Goal: Transaction & Acquisition: Purchase product/service

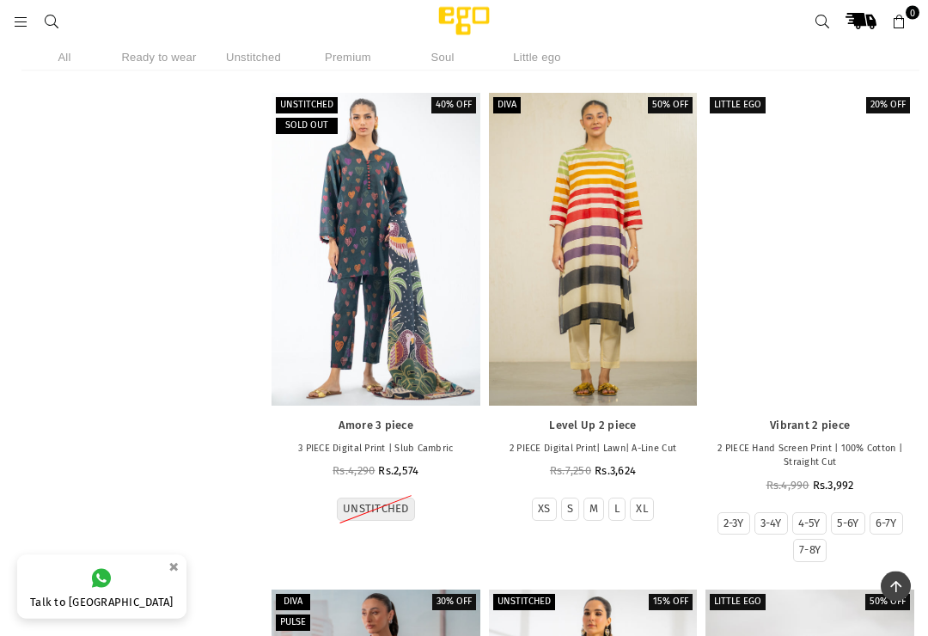
scroll to position [6293, 0]
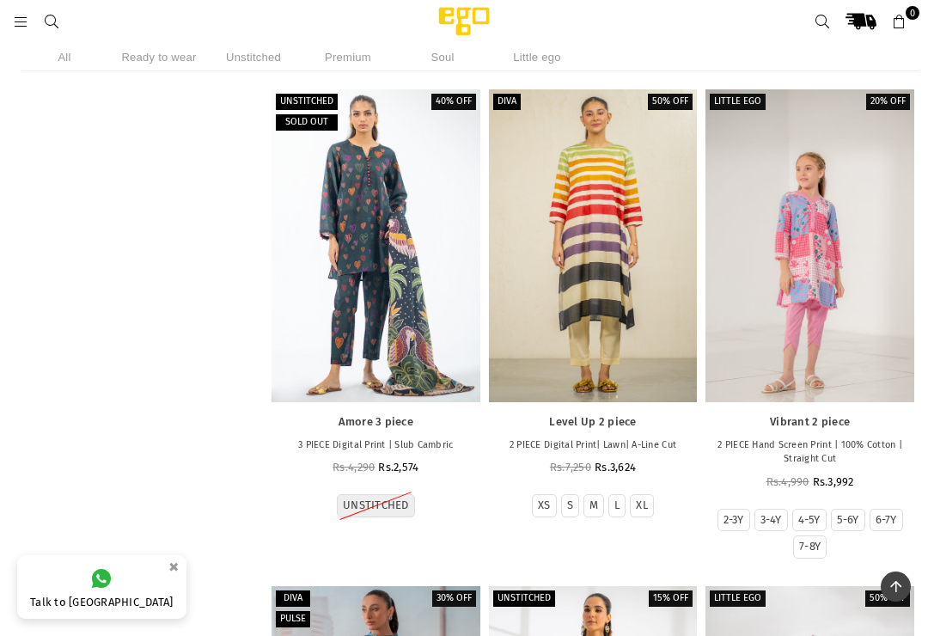
click at [362, 280] on div at bounding box center [376, 245] width 209 height 313
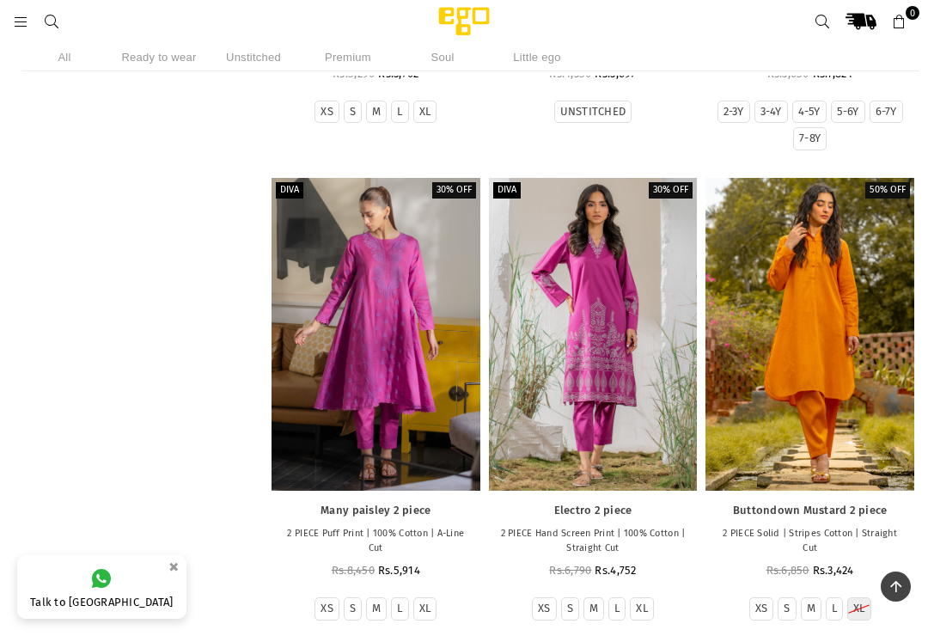
scroll to position [7187, 0]
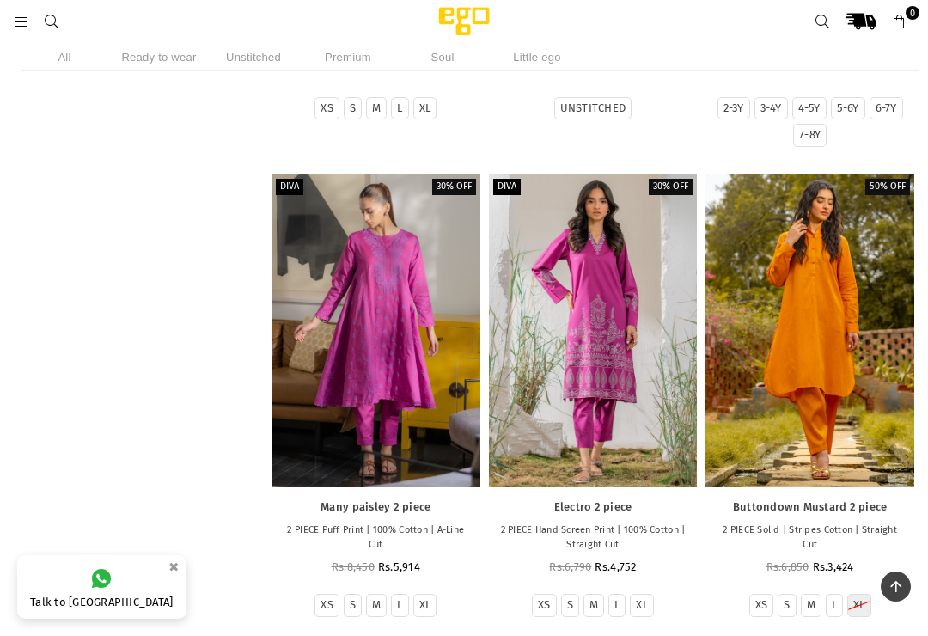
click at [800, 301] on div at bounding box center [809, 330] width 209 height 313
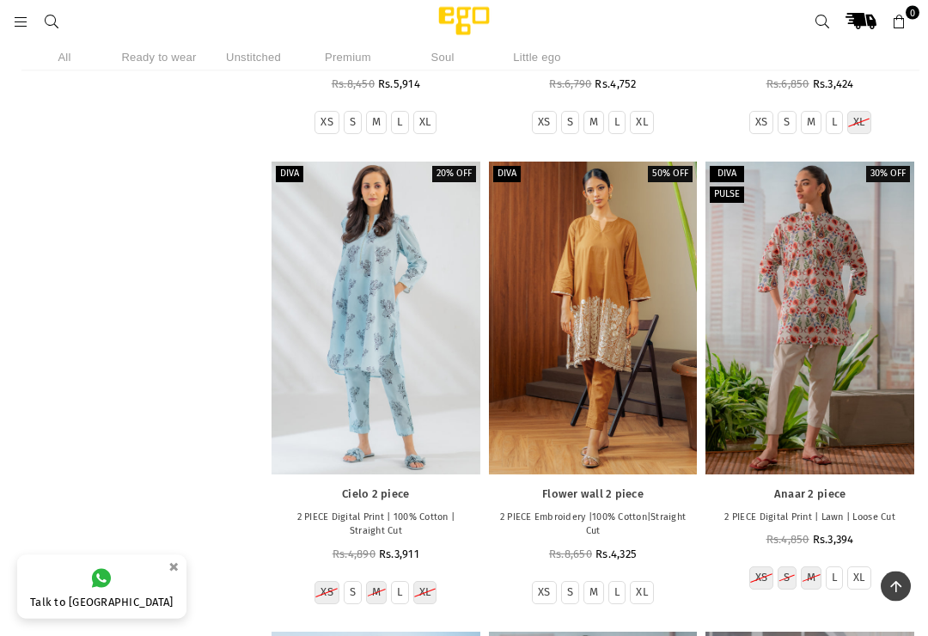
scroll to position [7671, 0]
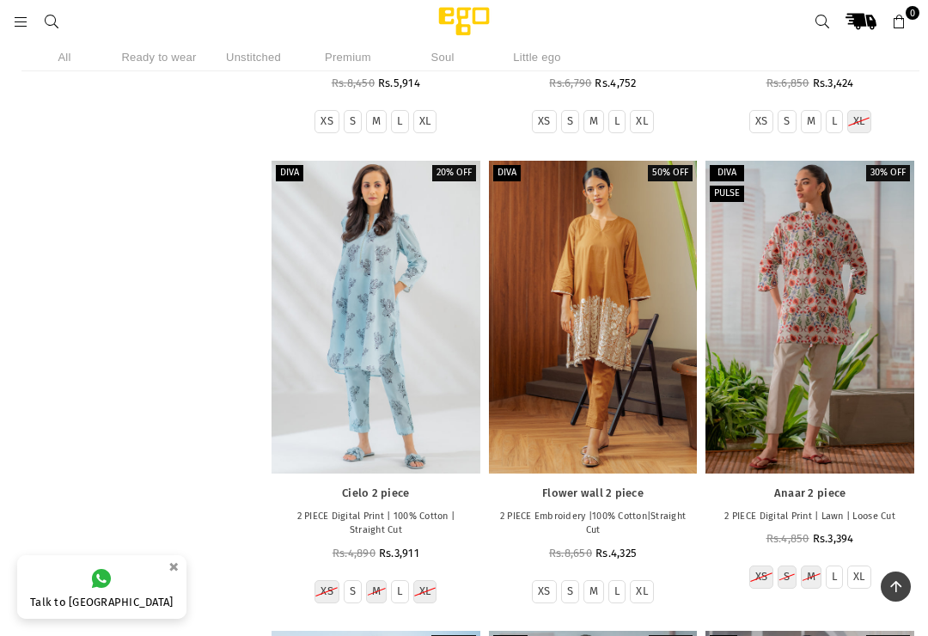
click at [357, 320] on div at bounding box center [376, 317] width 209 height 313
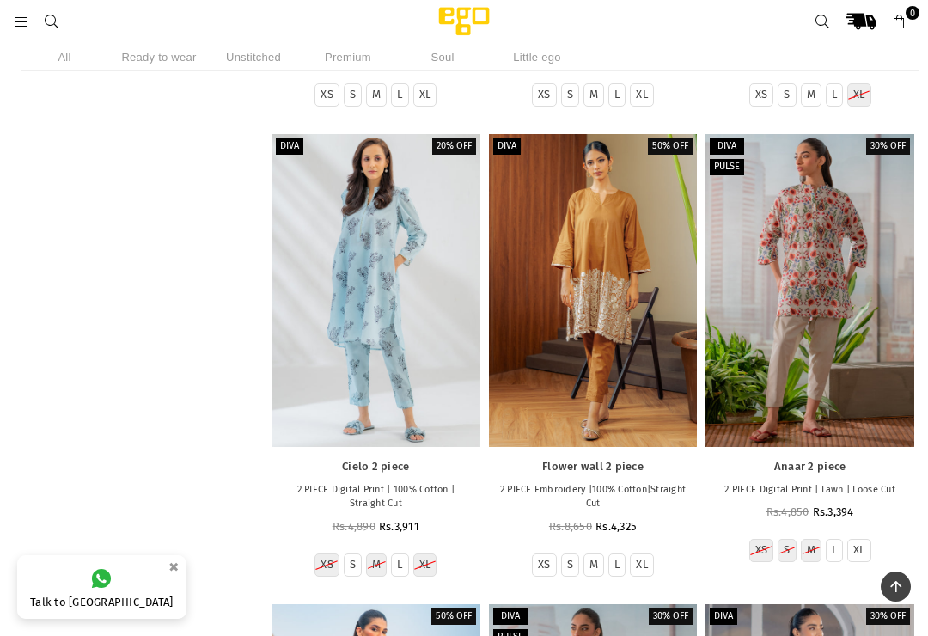
click at [583, 265] on div at bounding box center [593, 290] width 209 height 313
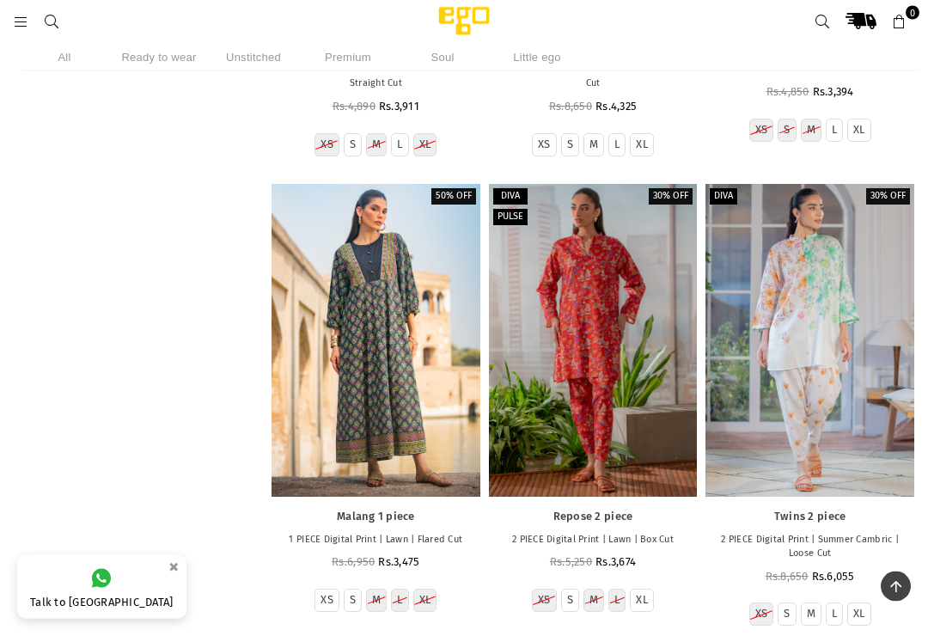
scroll to position [8123, 0]
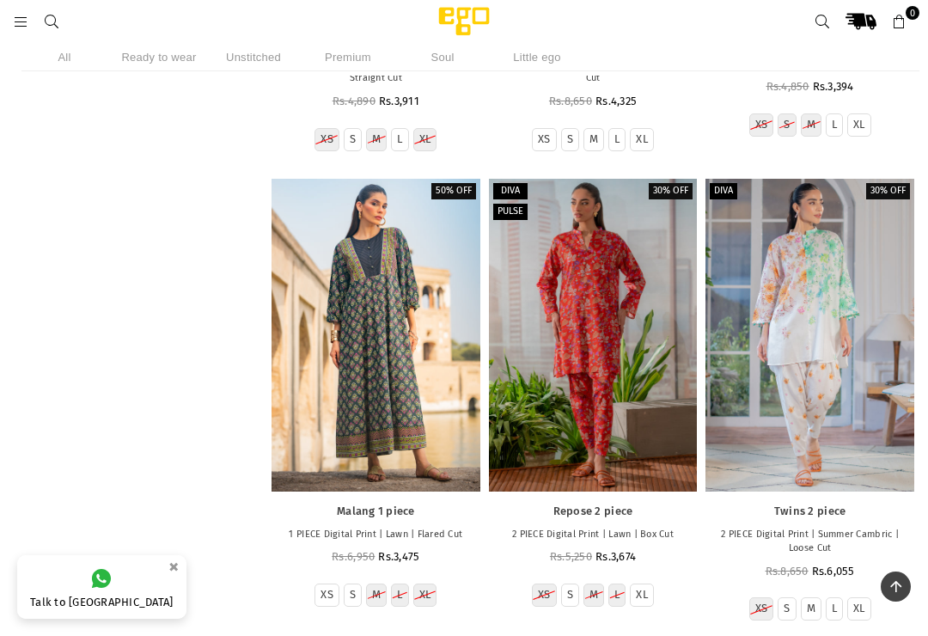
click at [565, 308] on div at bounding box center [593, 335] width 209 height 313
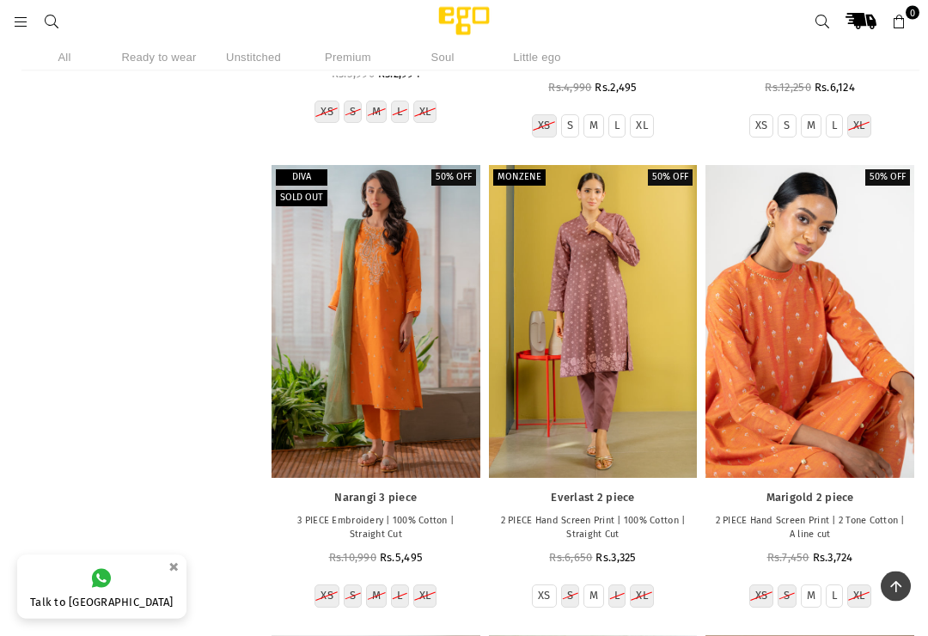
scroll to position [9078, 0]
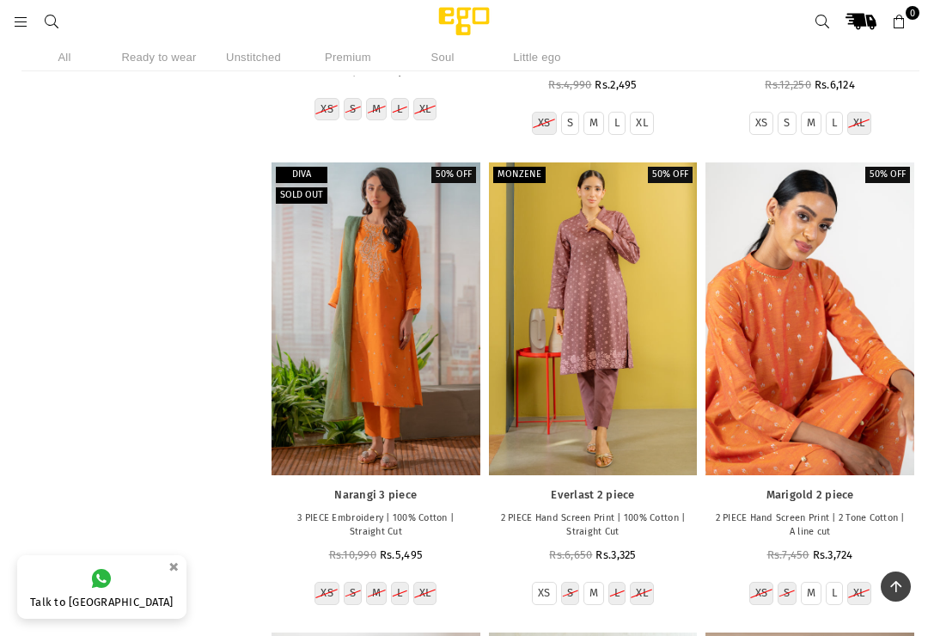
click at [839, 351] on div at bounding box center [809, 318] width 209 height 313
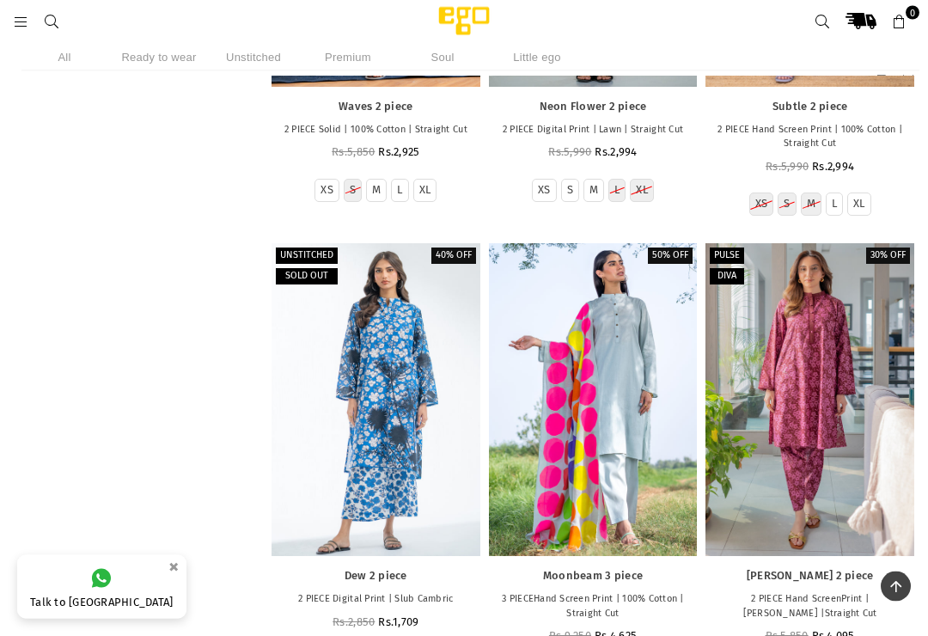
scroll to position [9938, 0]
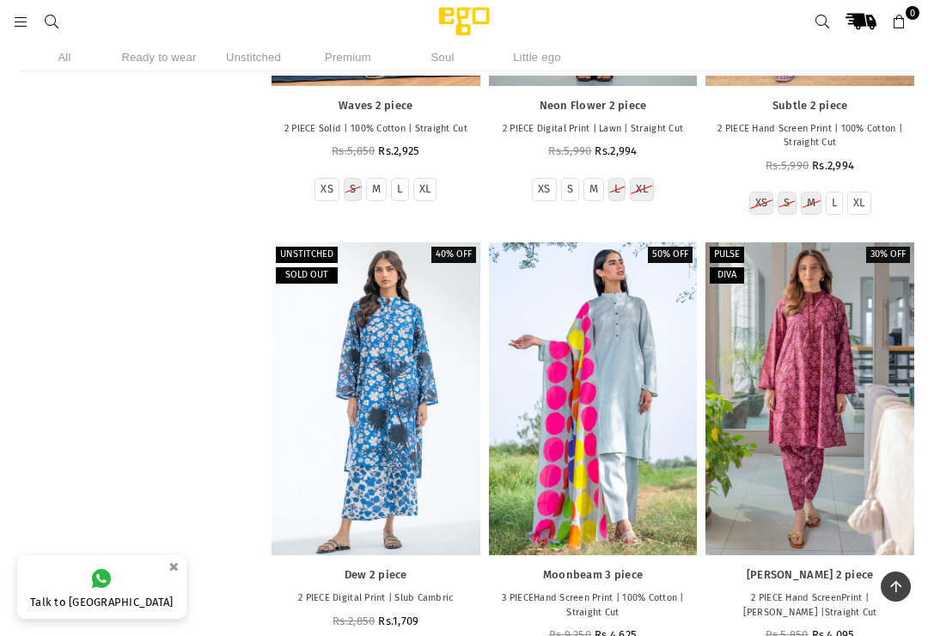
click at [823, 345] on div at bounding box center [809, 398] width 209 height 313
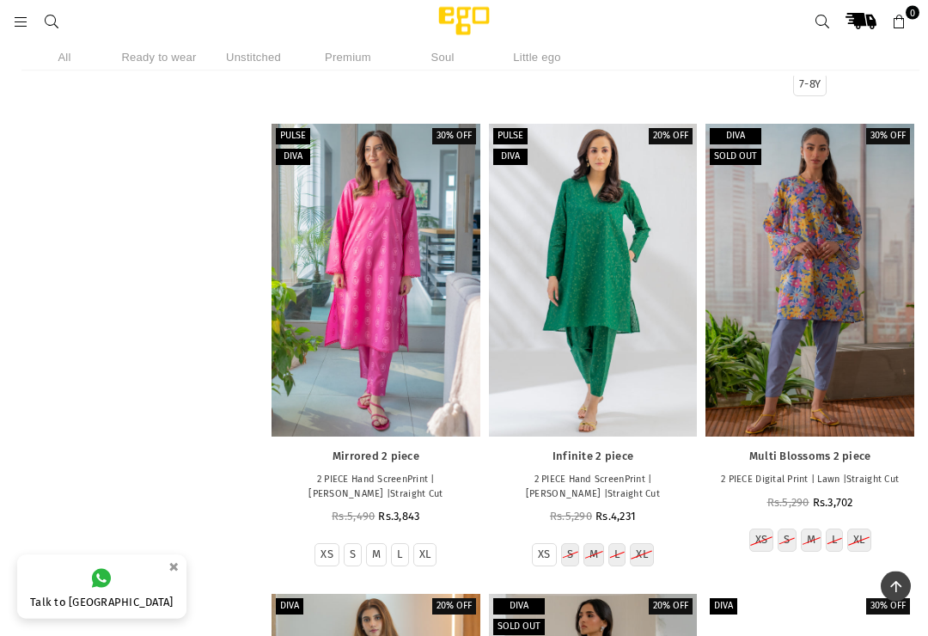
scroll to position [11509, 0]
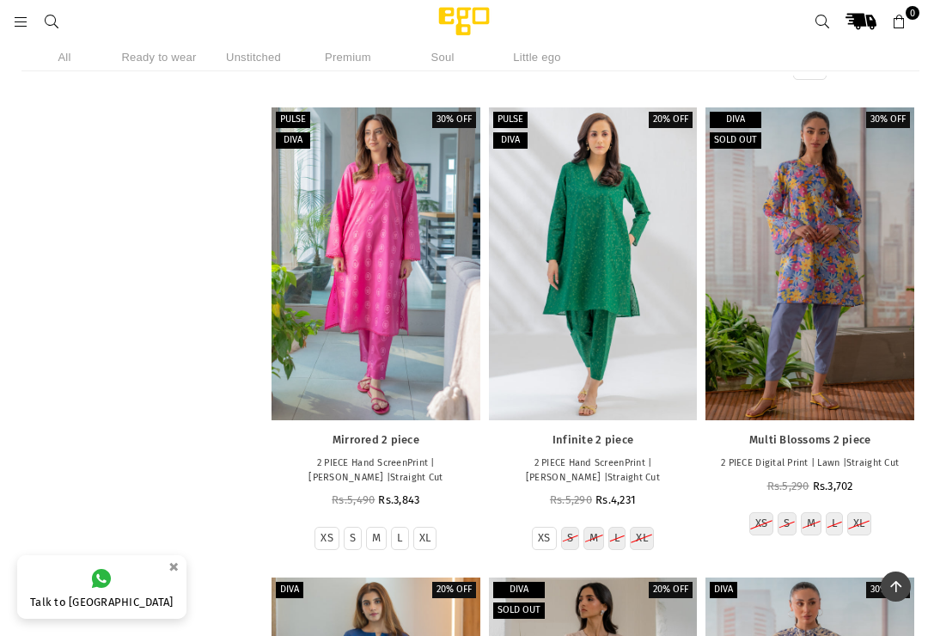
click at [619, 420] on div "Infinite 2 piece 2 PIECE Hand ScreenPrint | Doria Cotton |Straight Cut Regular …" at bounding box center [593, 469] width 209 height 98
click at [610, 493] on span "Rs.4,231" at bounding box center [615, 499] width 40 height 13
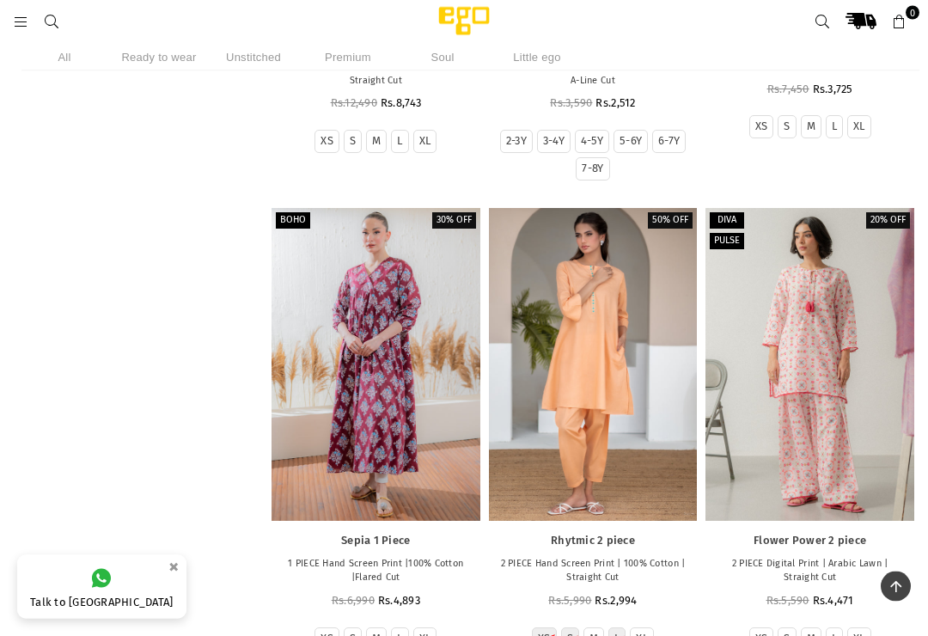
scroll to position [0, 0]
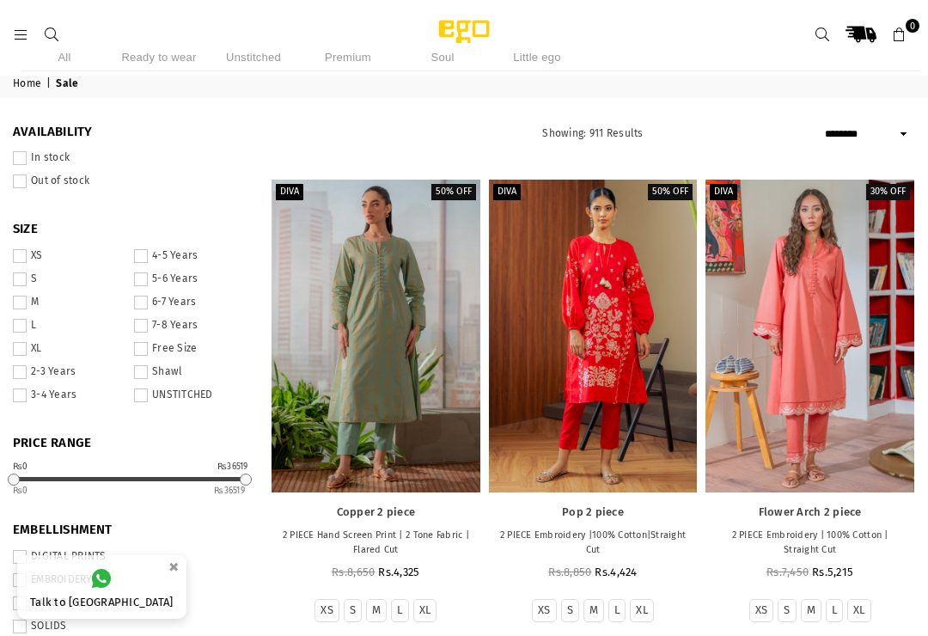
click at [894, 125] on select "**********" at bounding box center [868, 134] width 95 height 21
select select "**********"
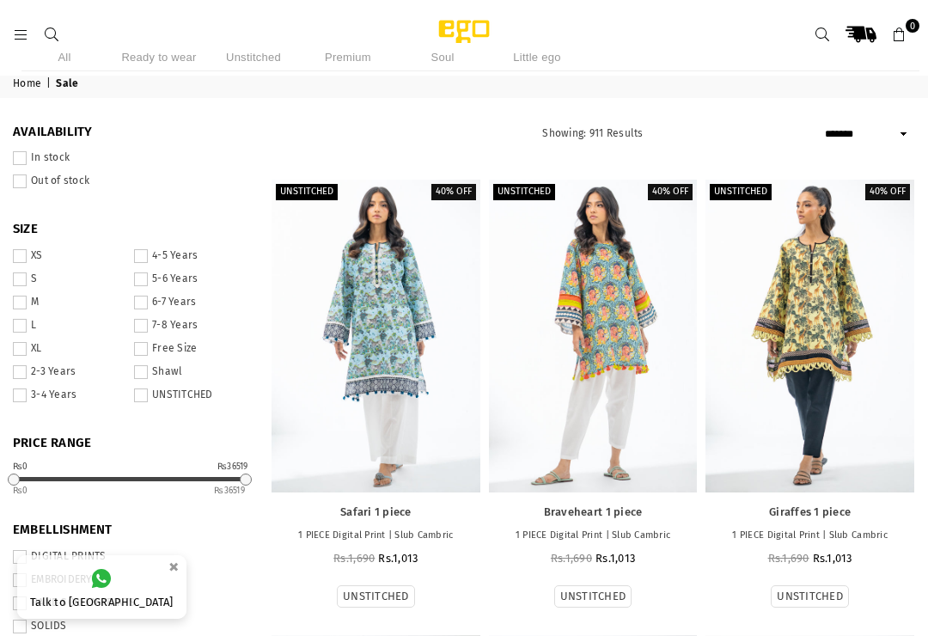
click at [29, 151] on label "In stock" at bounding box center [129, 158] width 232 height 14
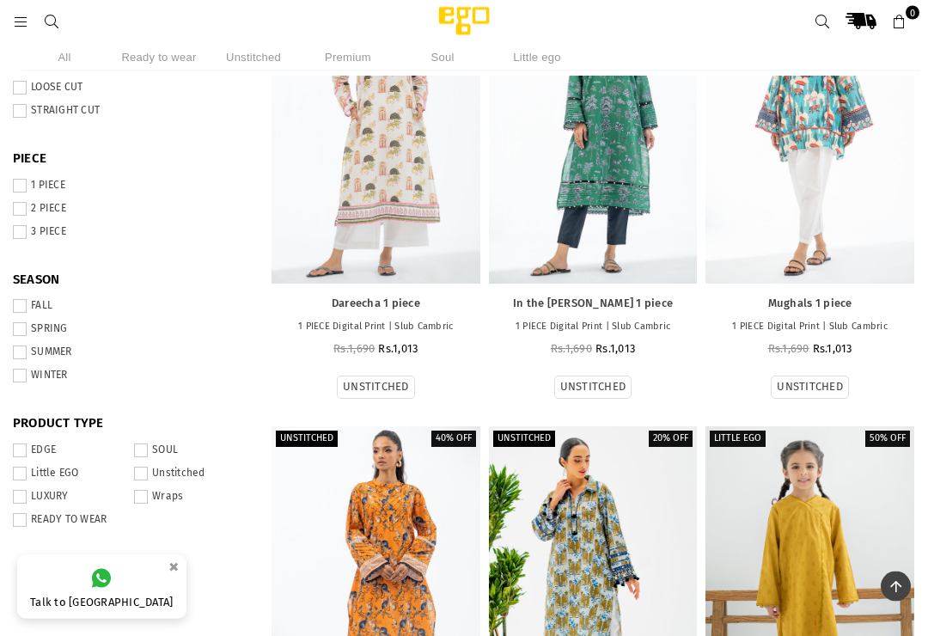
scroll to position [662, 0]
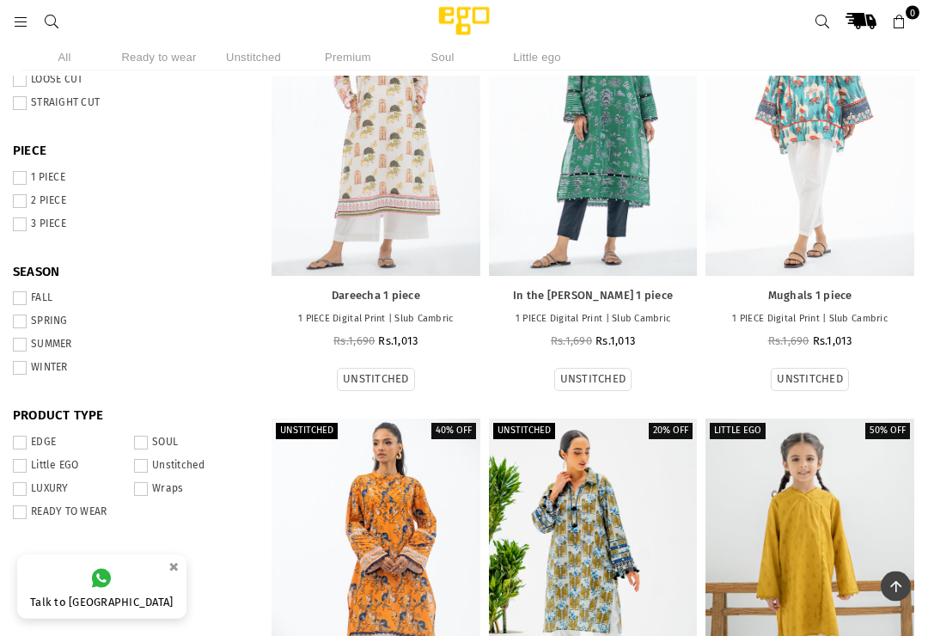
click at [13, 506] on span at bounding box center [20, 513] width 14 height 14
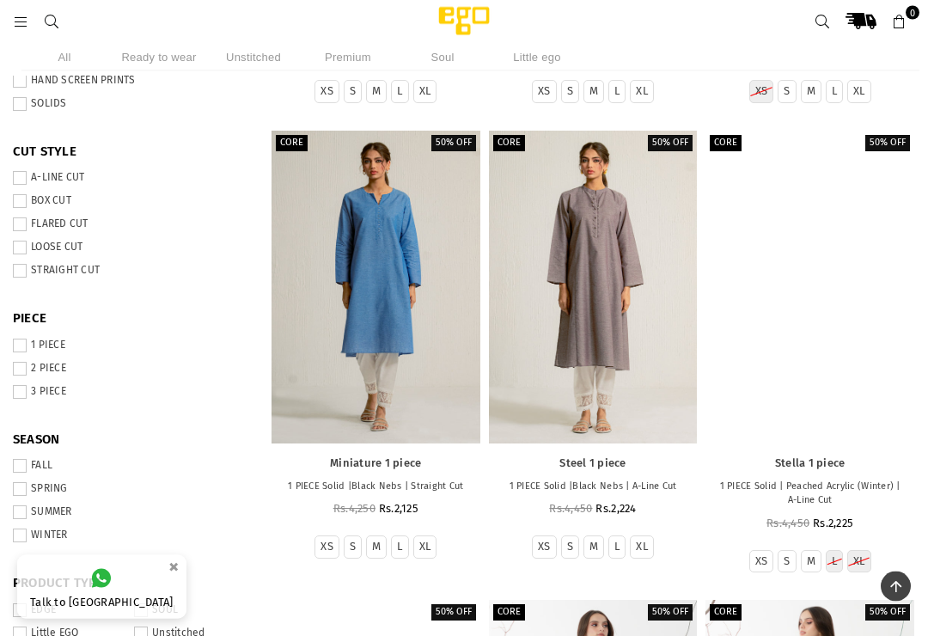
scroll to position [489, 0]
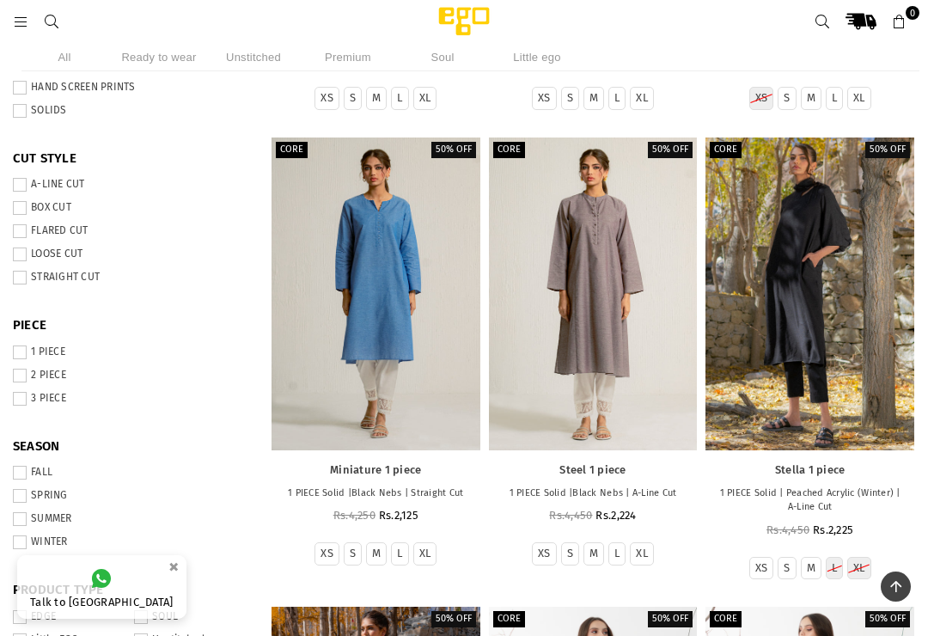
click at [18, 375] on span at bounding box center [20, 376] width 14 height 14
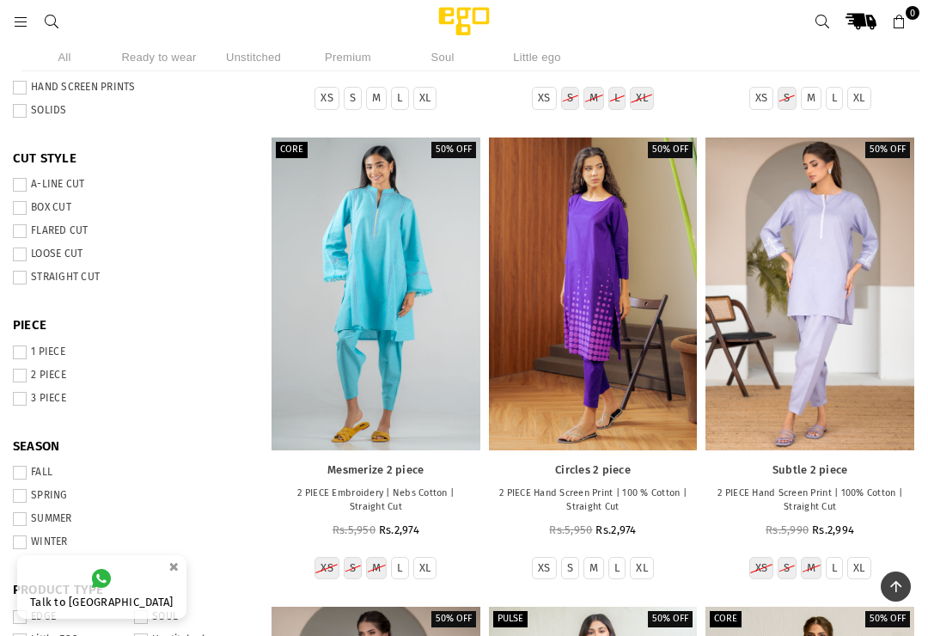
click at [30, 369] on label "2 PIECE" at bounding box center [129, 376] width 232 height 14
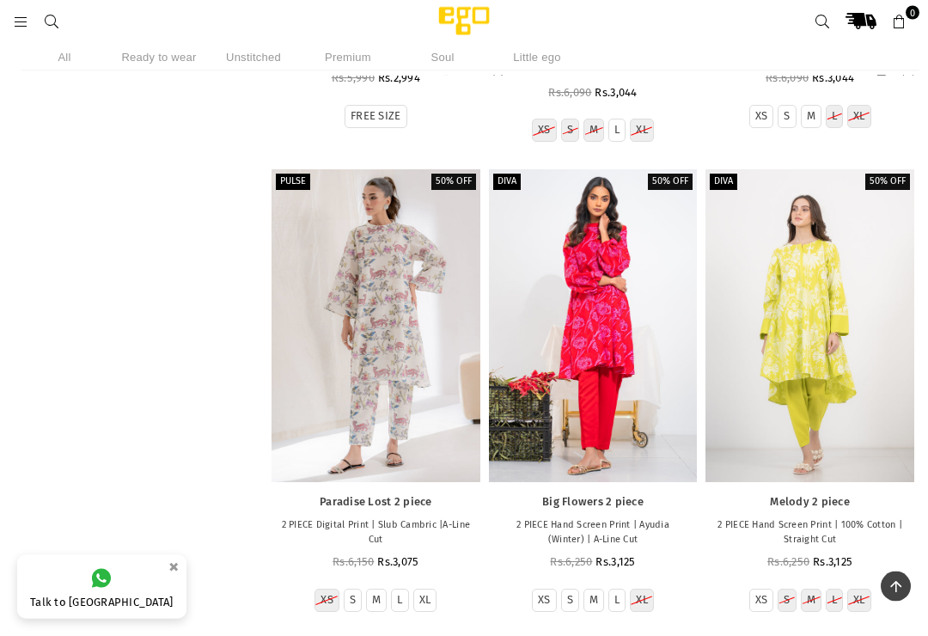
scroll to position [5153, 0]
click at [799, 589] on ul "XS S M L XL" at bounding box center [809, 600] width 209 height 23
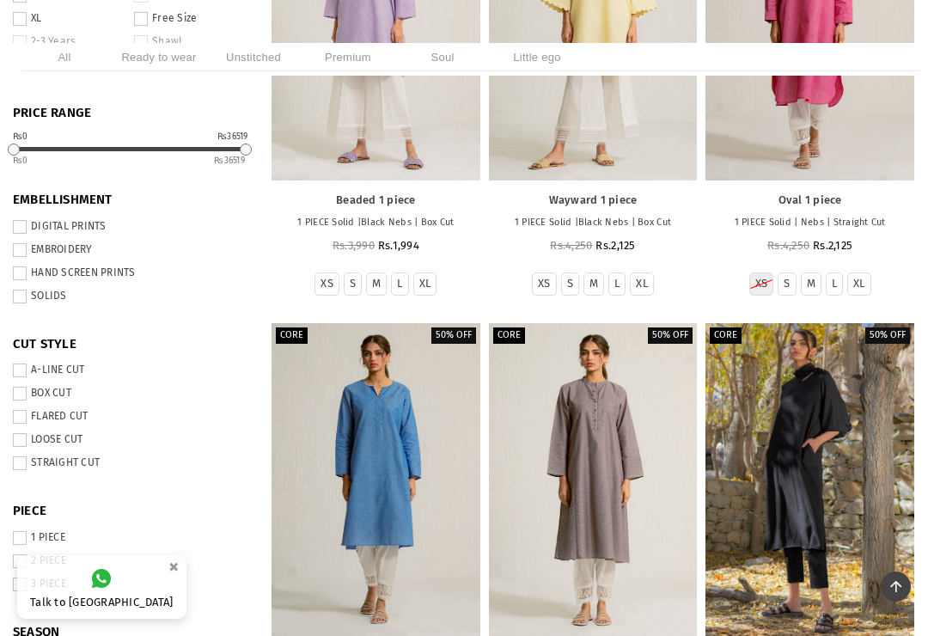
scroll to position [0, 0]
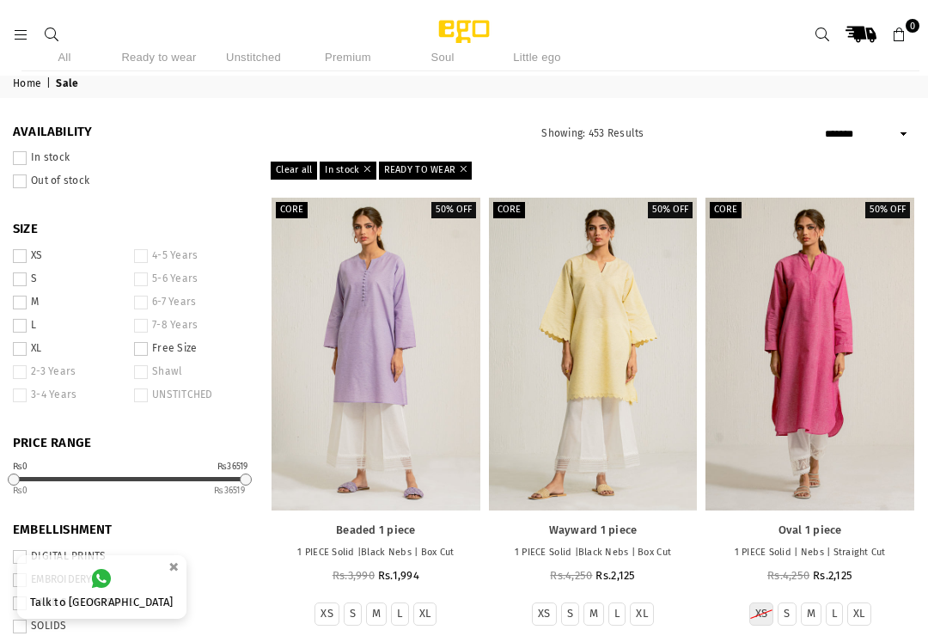
click at [14, 277] on span at bounding box center [20, 279] width 14 height 14
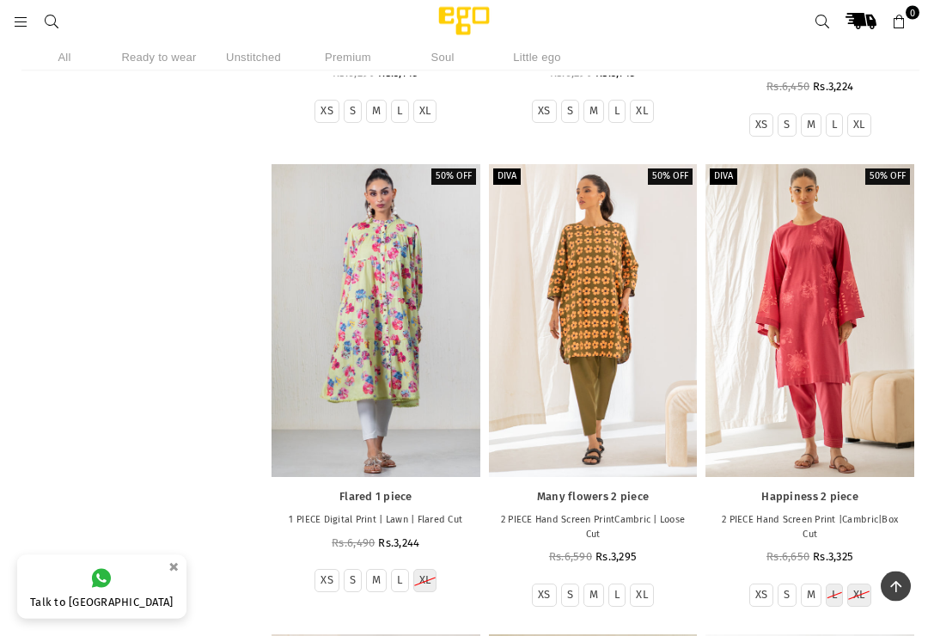
scroll to position [4675, 0]
click at [840, 302] on div at bounding box center [809, 320] width 209 height 313
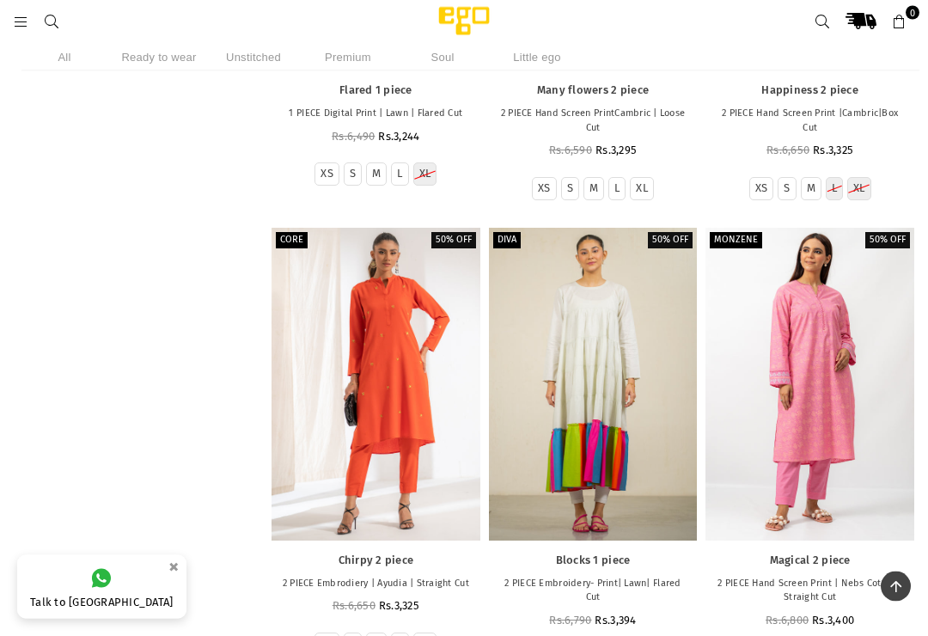
scroll to position [5081, 0]
click at [430, 420] on div at bounding box center [376, 384] width 209 height 313
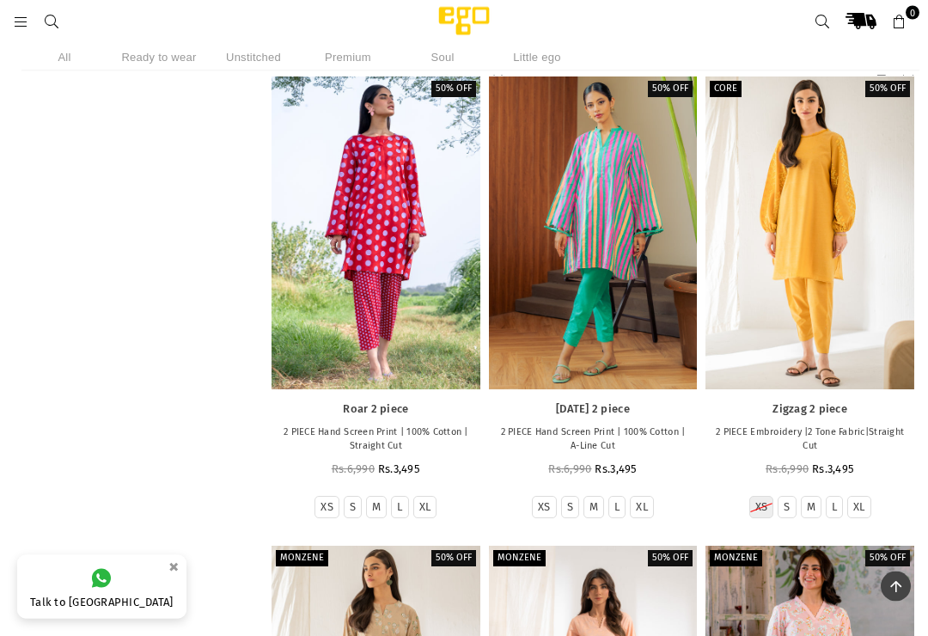
scroll to position [8052, 0]
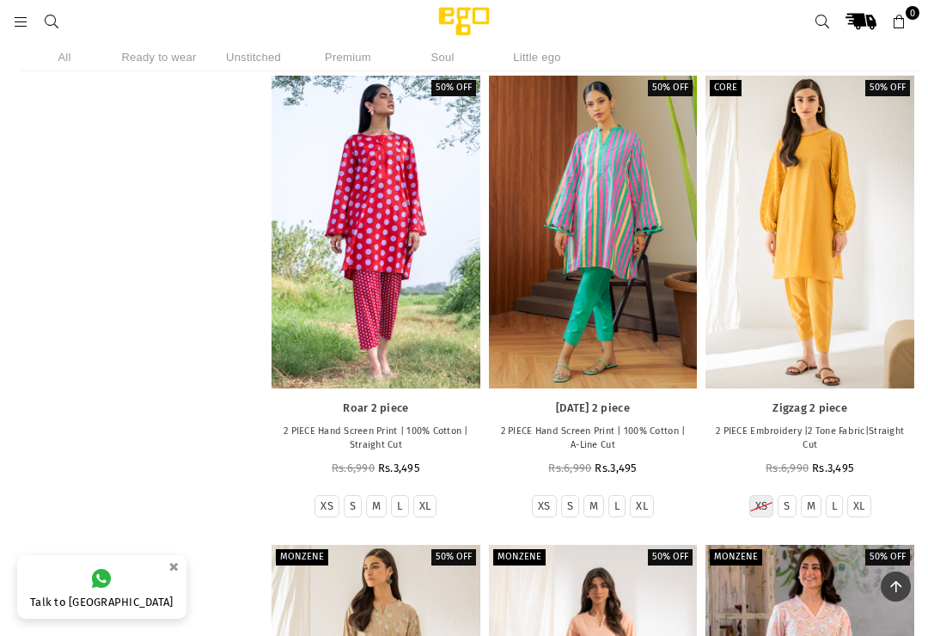
click at [825, 245] on div at bounding box center [809, 232] width 209 height 313
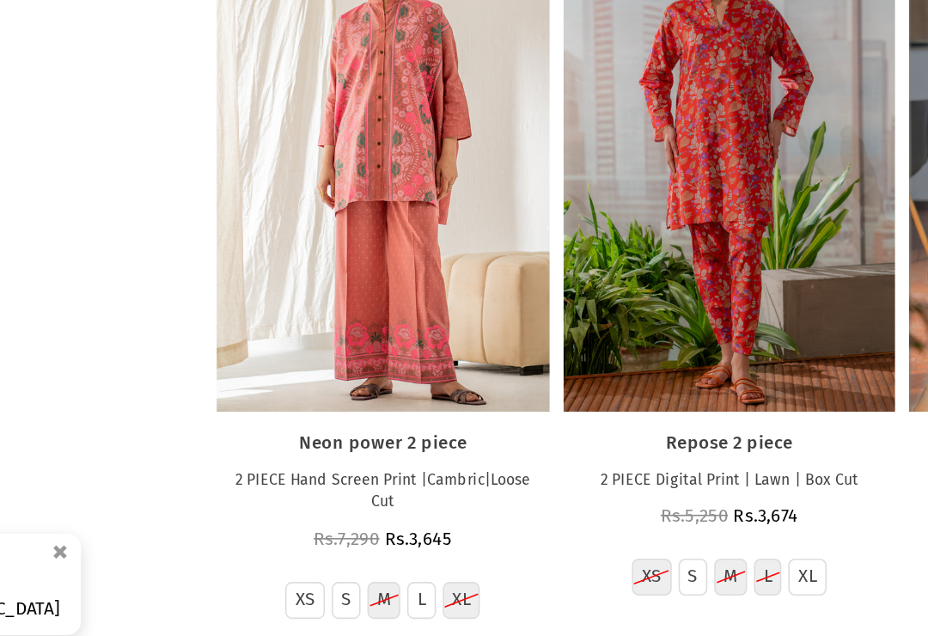
scroll to position [10320, 0]
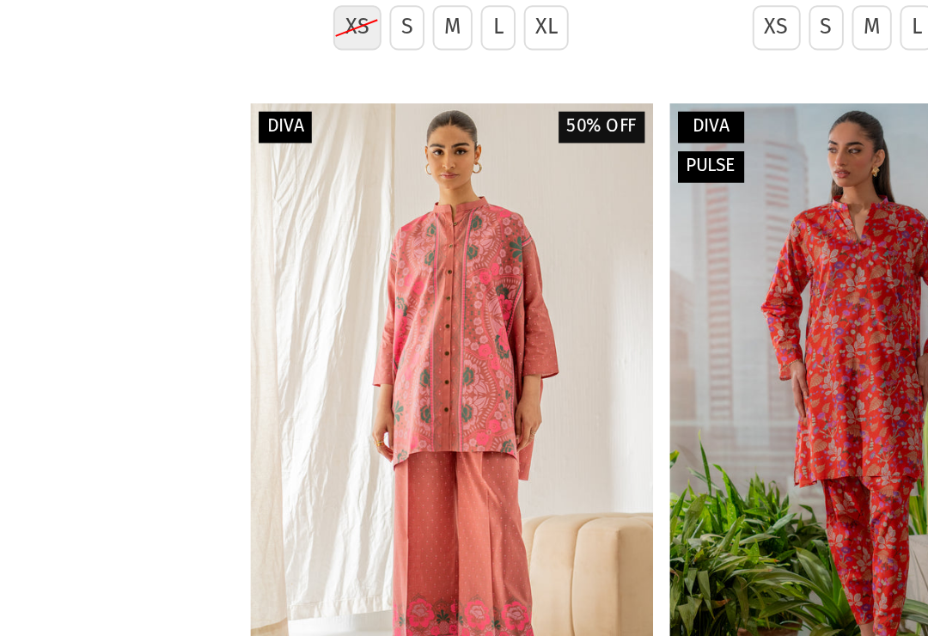
click at [272, 206] on div at bounding box center [376, 312] width 209 height 313
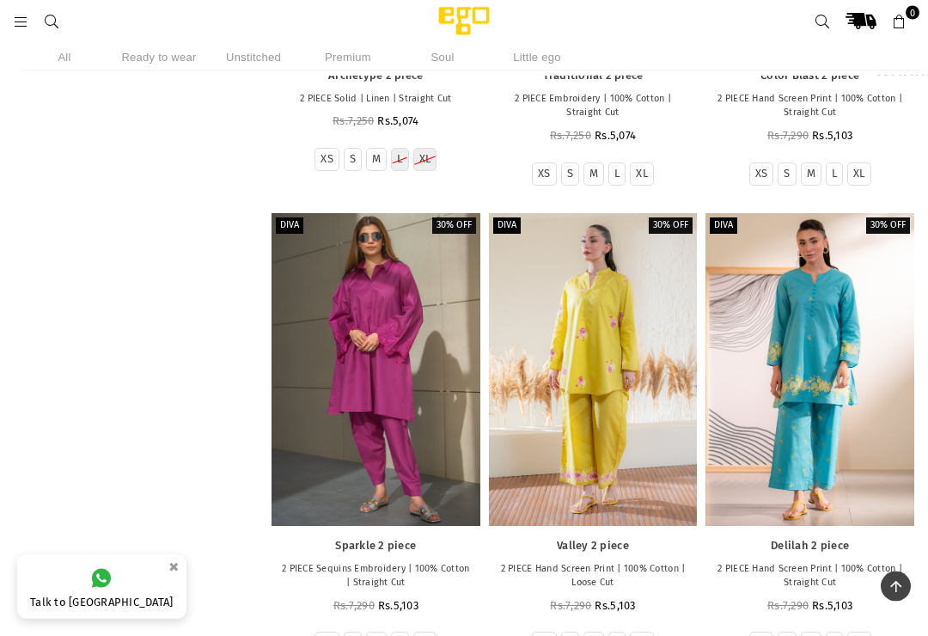
scroll to position [24327, 0]
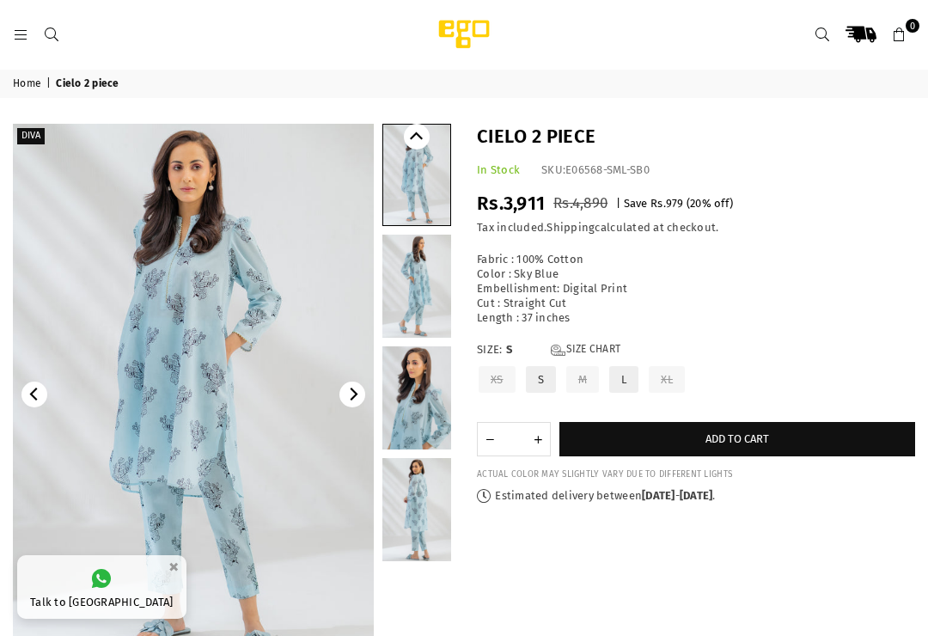
click at [266, 498] on img at bounding box center [193, 394] width 361 height 541
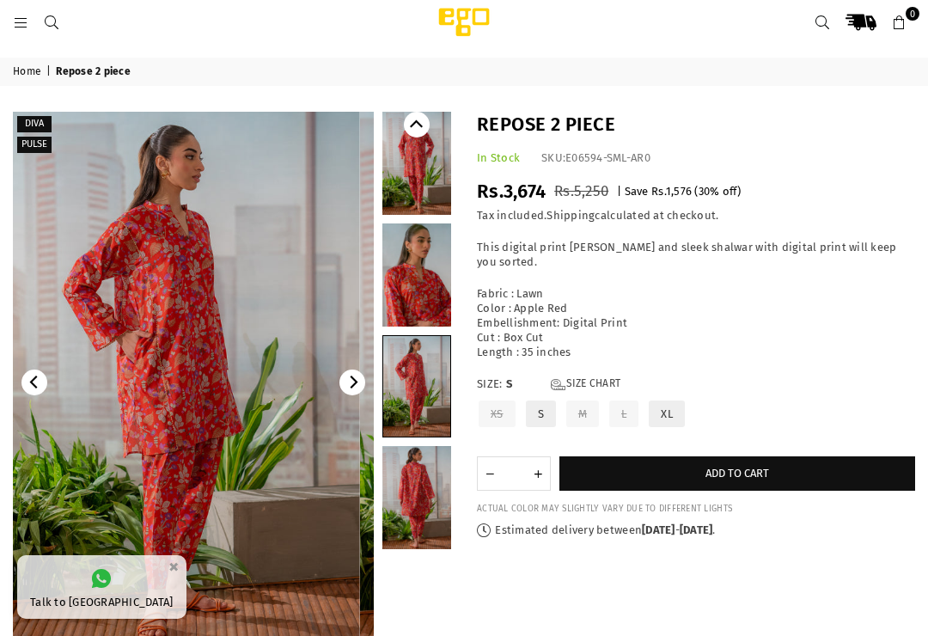
scroll to position [14, 0]
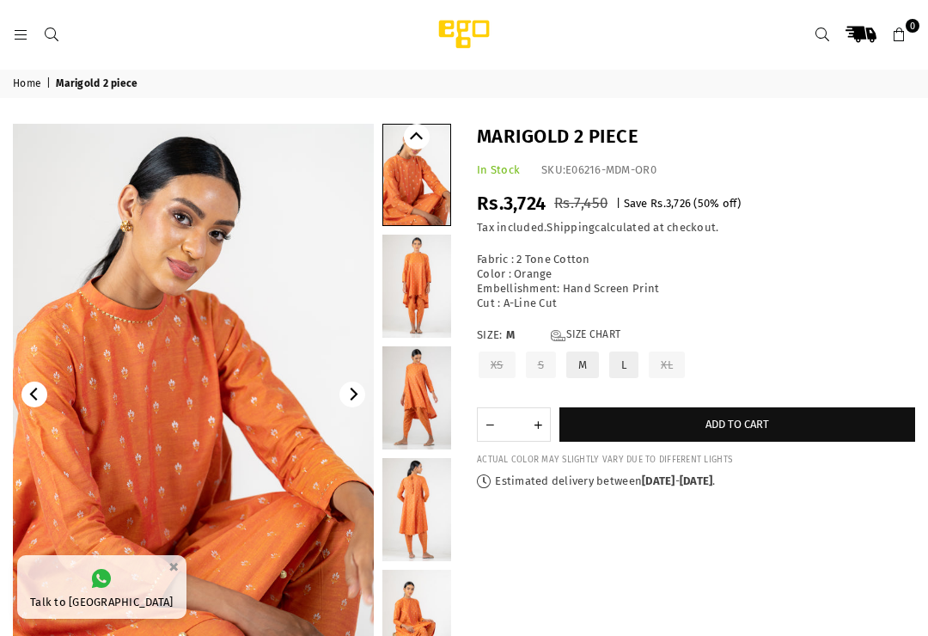
click at [428, 293] on link at bounding box center [416, 286] width 69 height 103
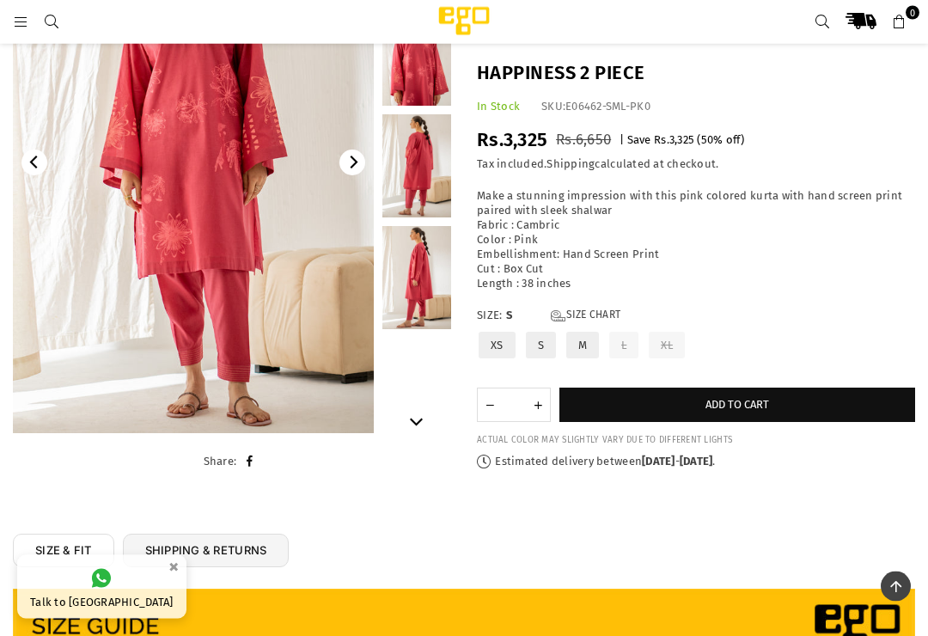
scroll to position [206, 0]
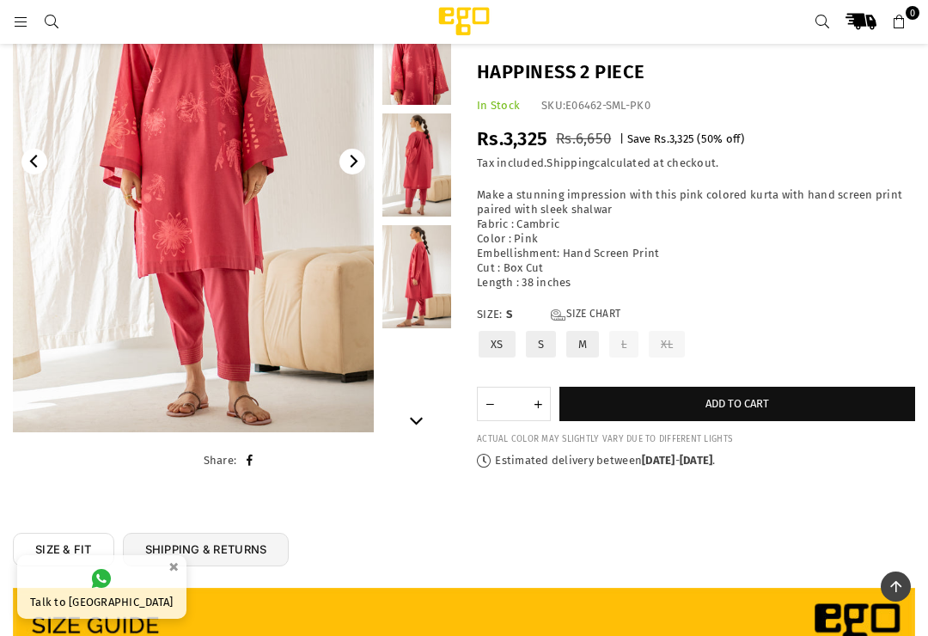
click at [29, 159] on icon "Previous" at bounding box center [34, 161] width 13 height 13
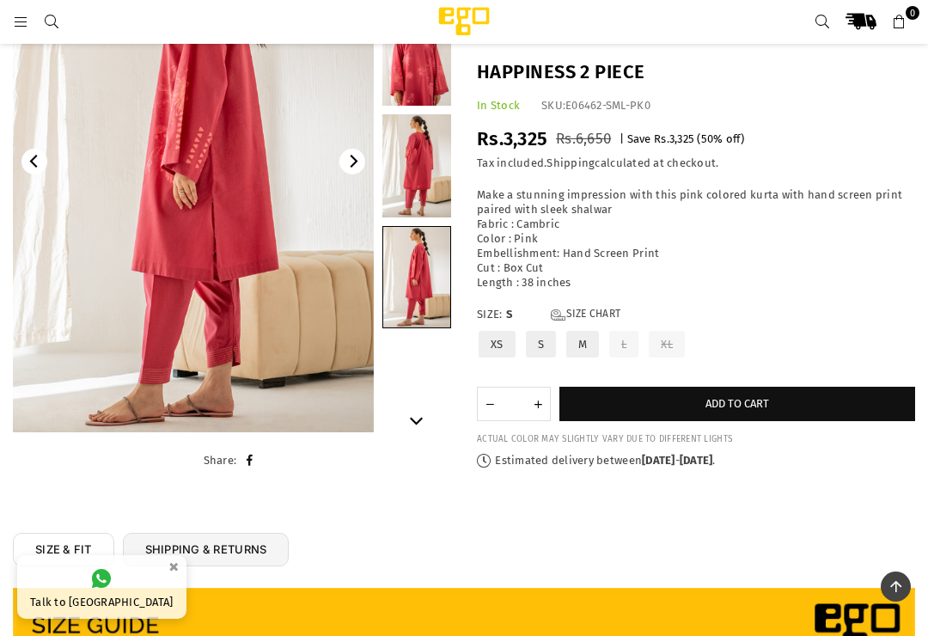
click at [51, 231] on img at bounding box center [193, 161] width 361 height 541
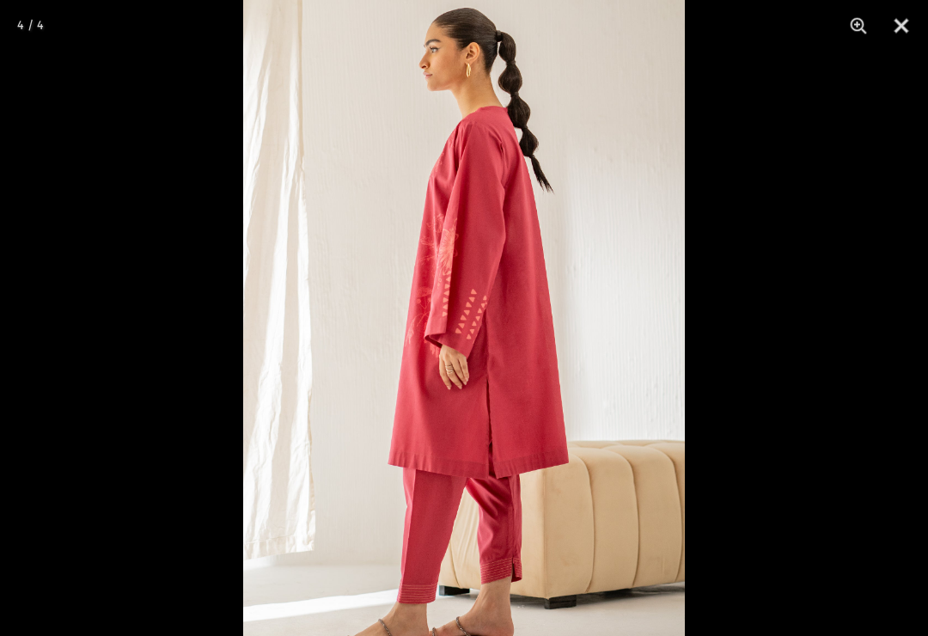
click at [35, 26] on div "4 / 4" at bounding box center [30, 26] width 26 height 26
click at [71, 137] on div at bounding box center [464, 318] width 928 height 636
click at [110, 240] on div at bounding box center [464, 318] width 928 height 636
click at [109, 239] on div at bounding box center [464, 318] width 928 height 636
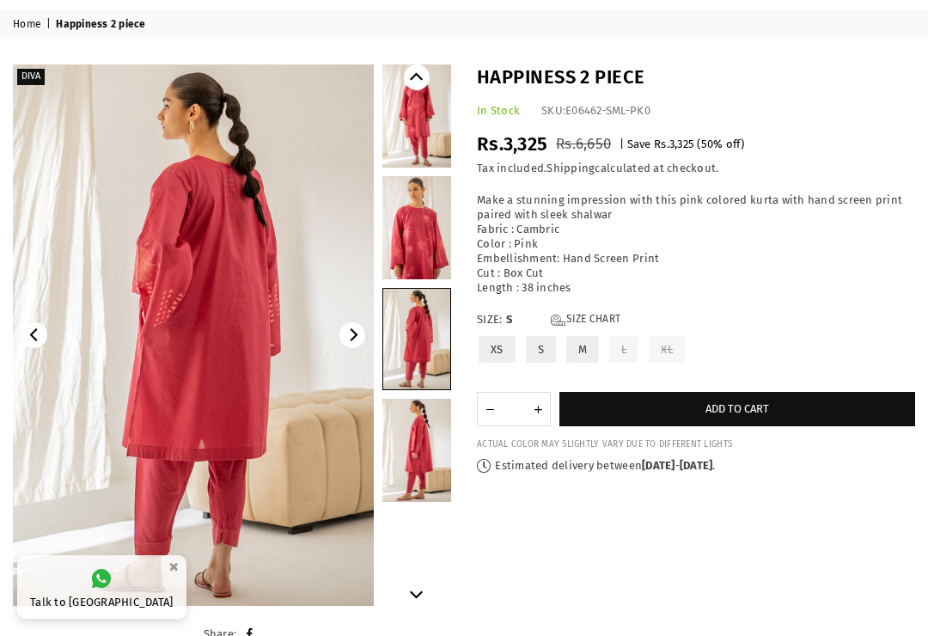
scroll to position [58, 0]
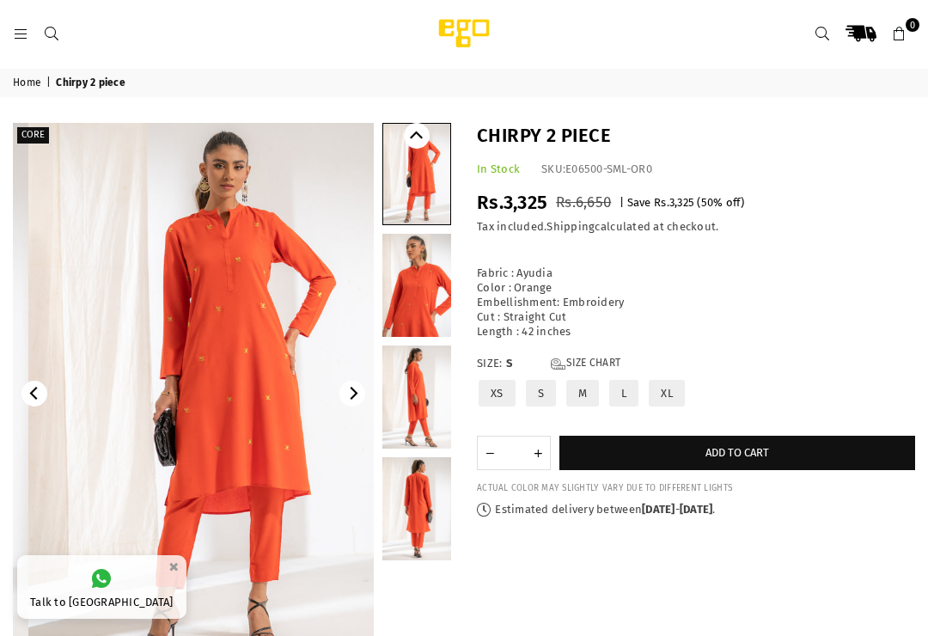
scroll to position [3, 0]
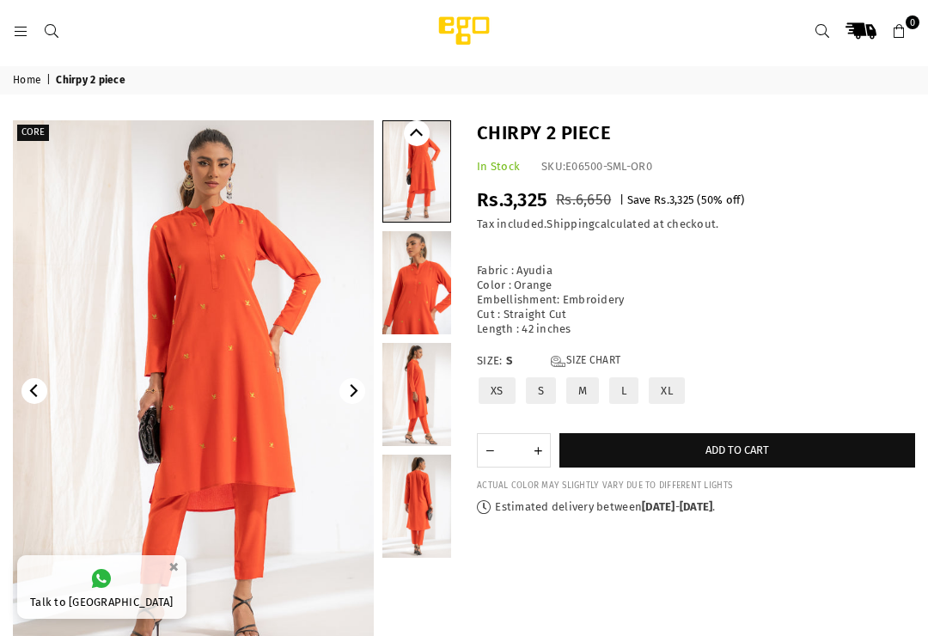
click at [416, 398] on link at bounding box center [416, 394] width 69 height 103
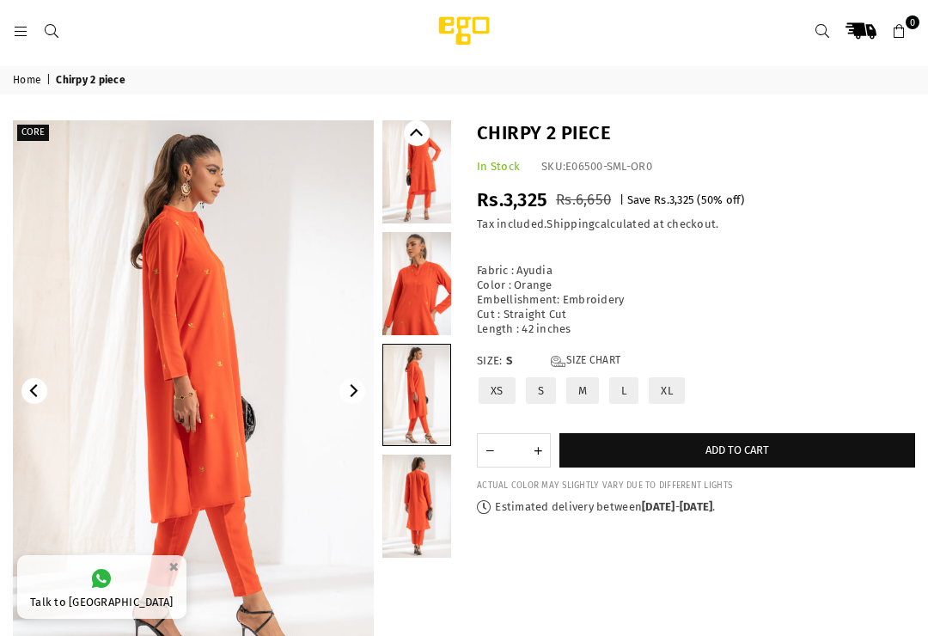
click at [427, 310] on link at bounding box center [416, 283] width 69 height 103
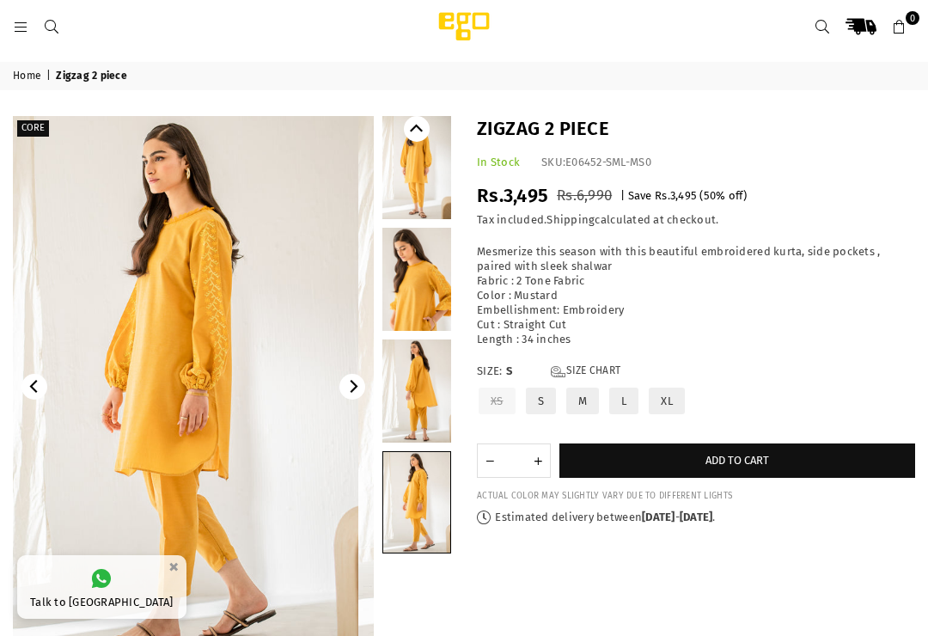
scroll to position [14, 0]
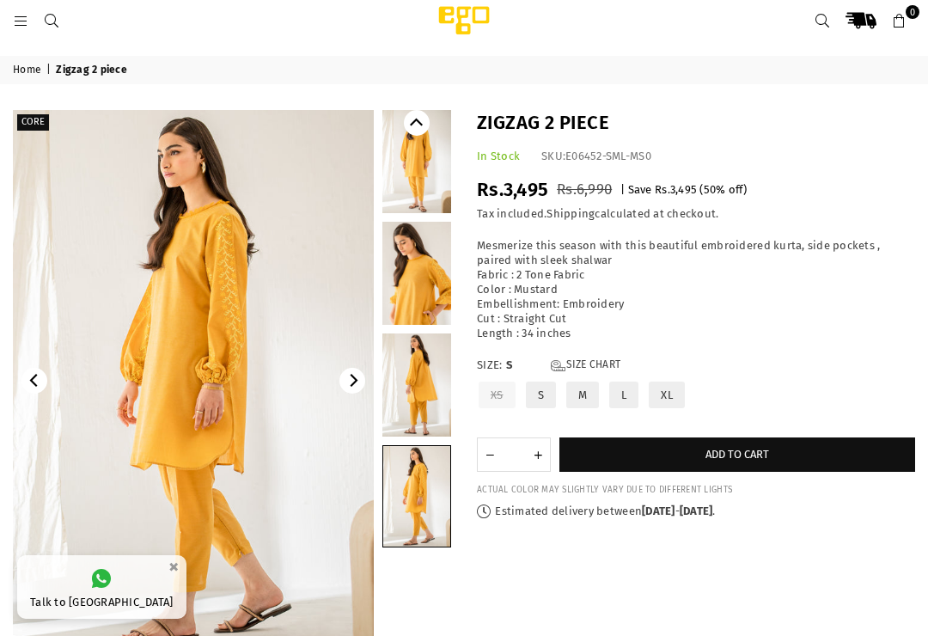
click at [424, 277] on link at bounding box center [416, 273] width 69 height 103
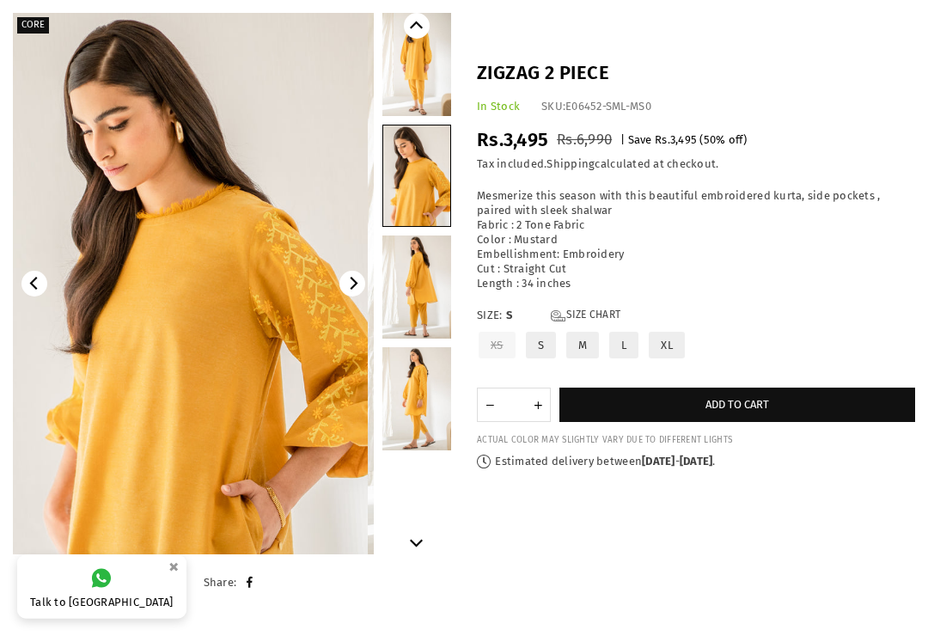
scroll to position [110, 0]
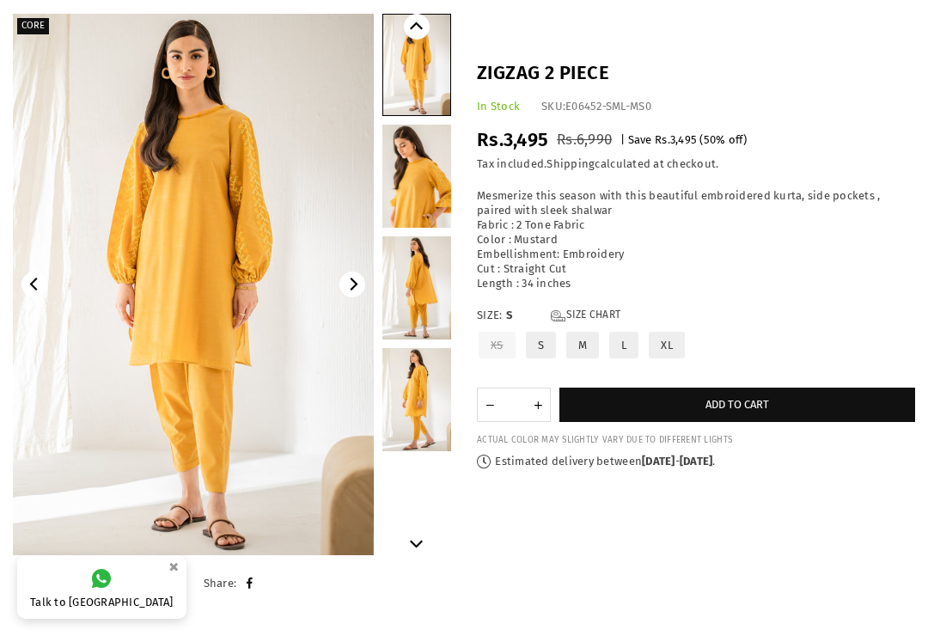
click at [58, 113] on img at bounding box center [193, 284] width 361 height 541
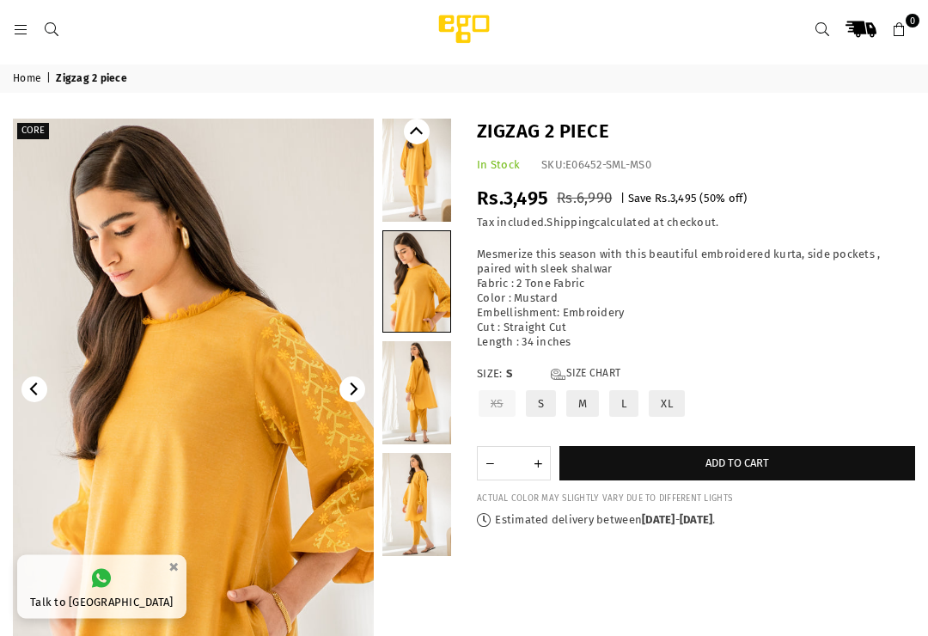
scroll to position [0, 0]
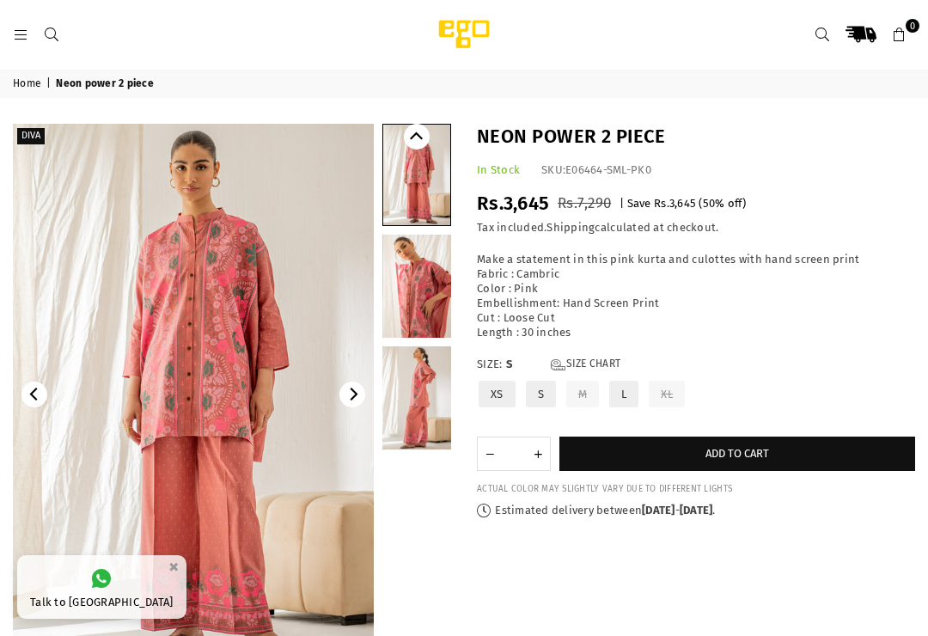
click at [350, 389] on icon "Next" at bounding box center [352, 393] width 13 height 13
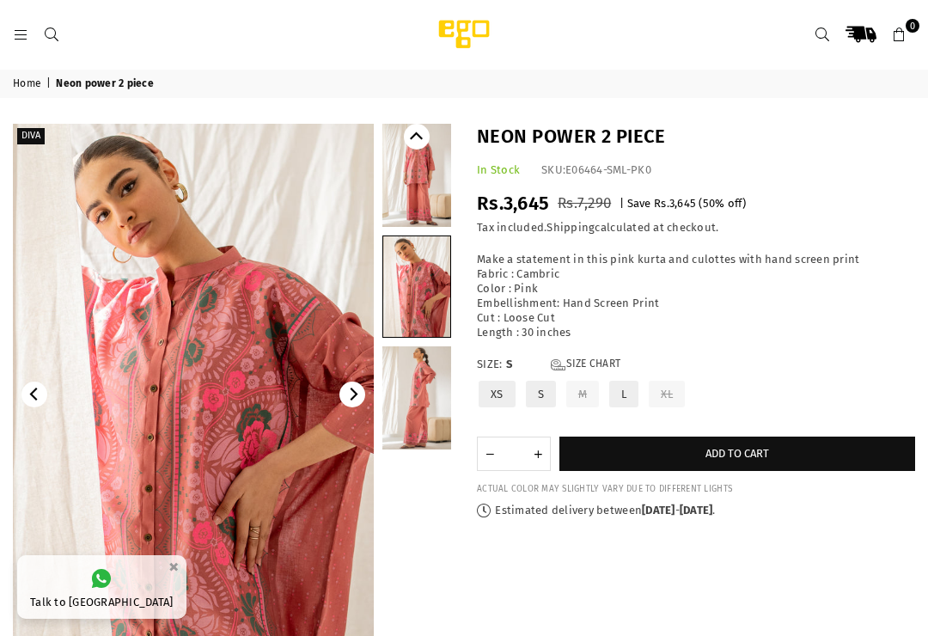
click at [427, 405] on link at bounding box center [416, 397] width 69 height 103
